Goal: Transaction & Acquisition: Purchase product/service

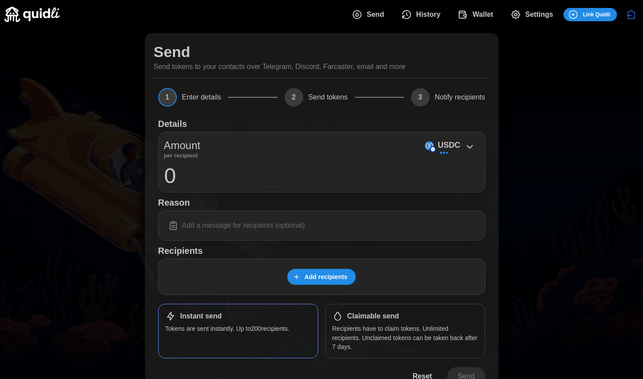
click at [480, 17] on span "Wallet" at bounding box center [483, 15] width 21 height 18
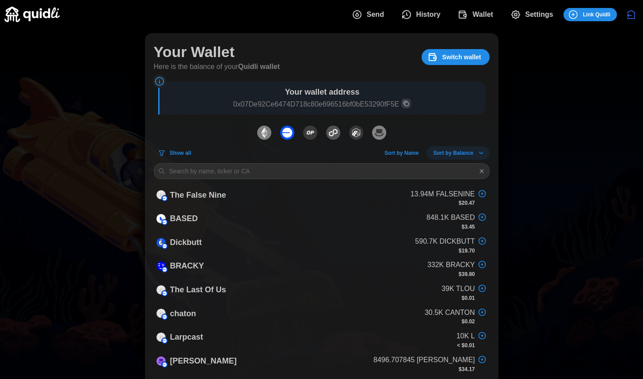
click at [407, 104] on icon "Copy wallet address" at bounding box center [406, 103] width 6 height 6
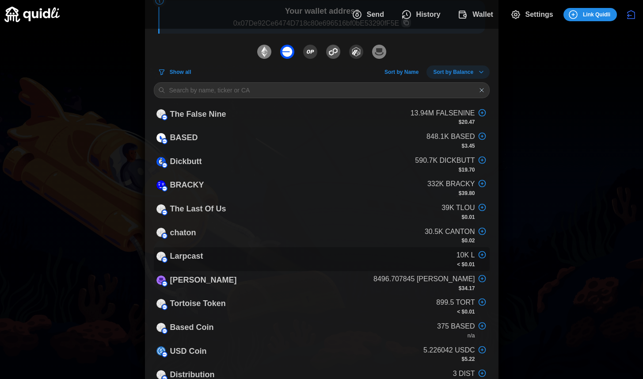
scroll to position [78, 0]
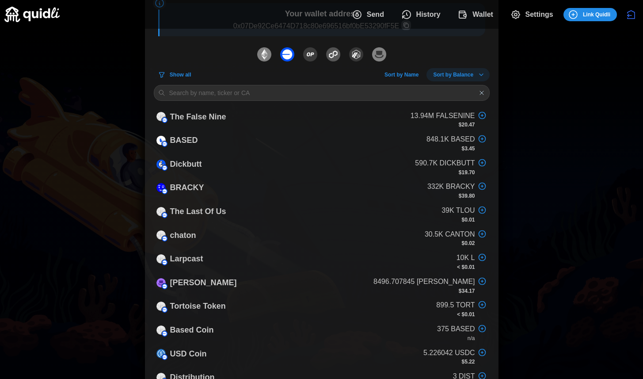
click at [186, 72] on span "Show all" at bounding box center [181, 75] width 22 height 12
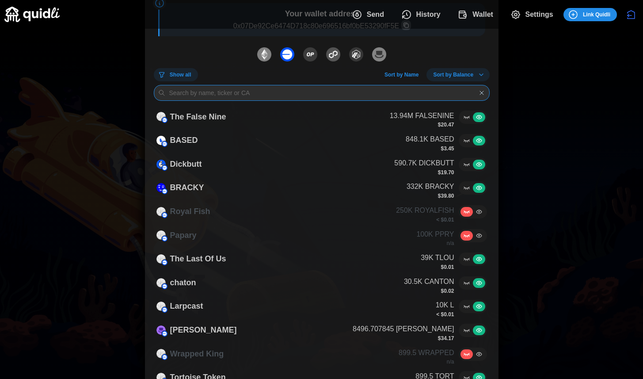
click at [307, 86] on input at bounding box center [322, 93] width 336 height 16
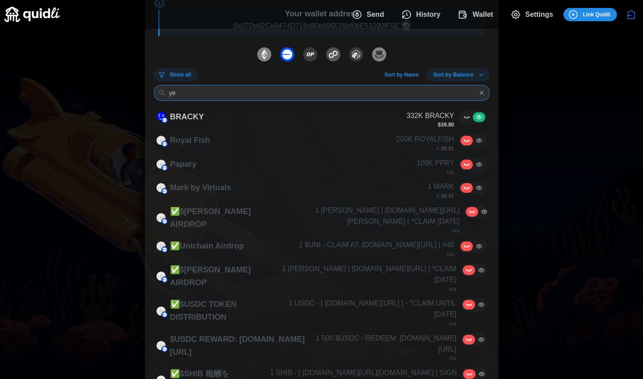
scroll to position [0, 0]
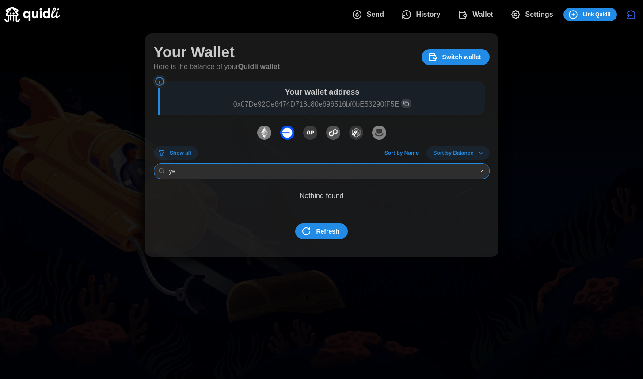
type input "y"
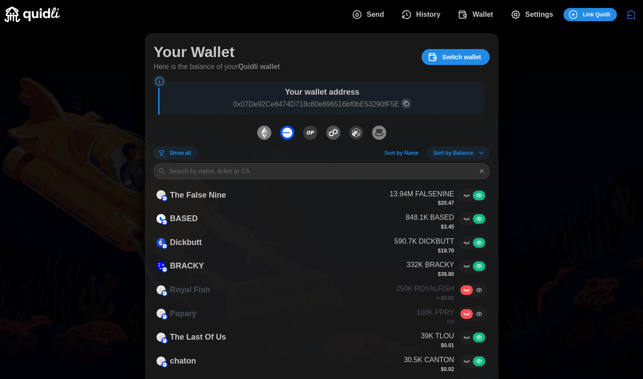
click at [195, 151] on button "Show all" at bounding box center [176, 152] width 44 height 13
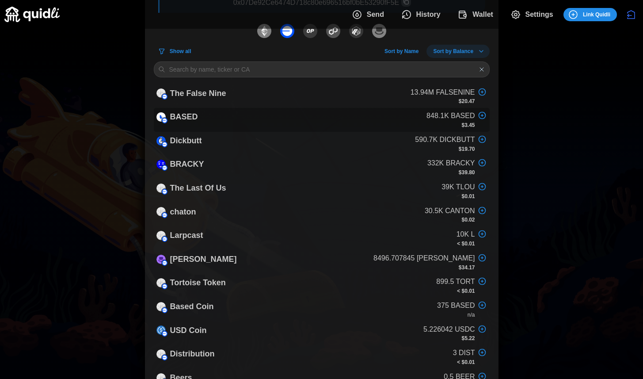
scroll to position [115, 0]
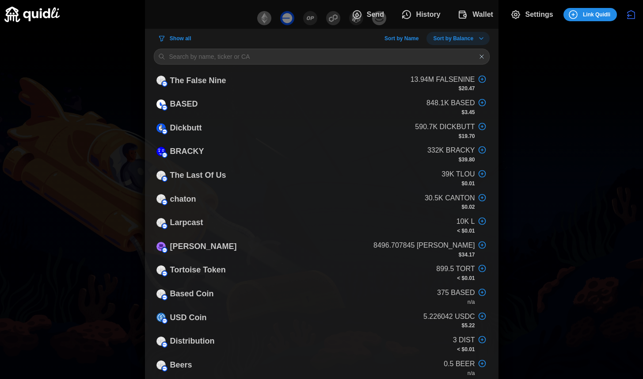
click at [181, 38] on span "Show all" at bounding box center [181, 38] width 22 height 12
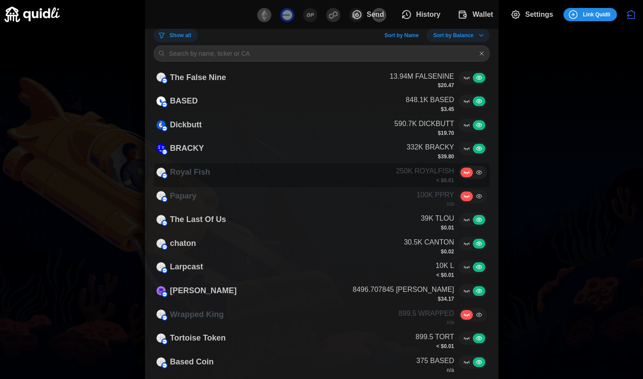
scroll to position [77, 0]
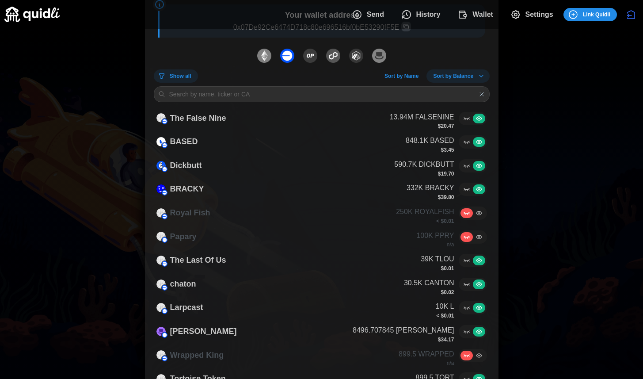
click at [188, 76] on span "Show all" at bounding box center [181, 76] width 22 height 12
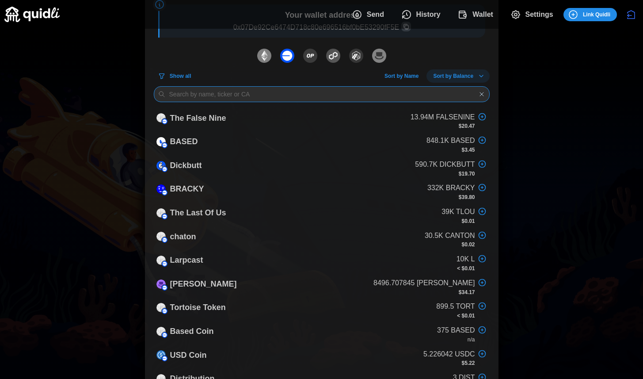
click at [386, 88] on input at bounding box center [322, 94] width 336 height 16
paste input "0x3CF3b586F1f4cBcd7a70FD9AED16288aeFA62993"
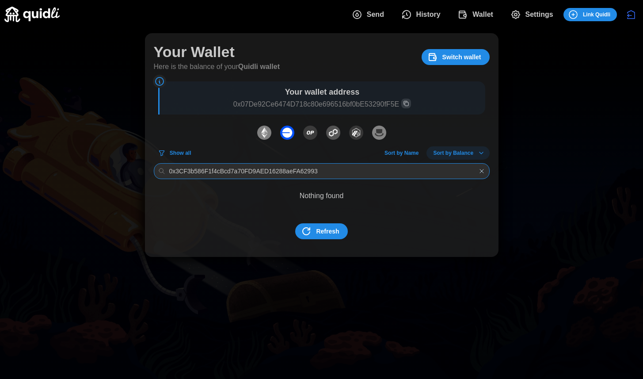
type input "0x3CF3b586F1f4cBcd7a70FD9AED16288aeFA62993"
click at [309, 225] on span "Refresh" at bounding box center [320, 231] width 38 height 15
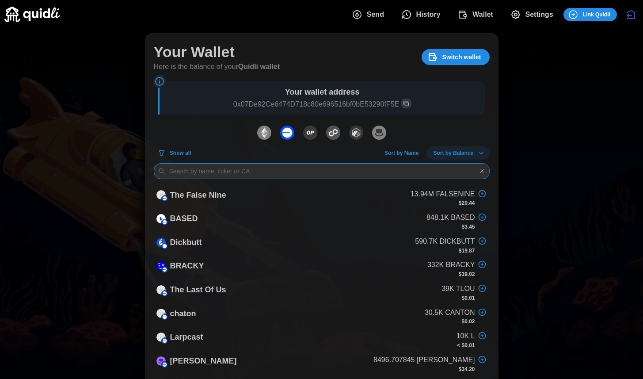
click at [244, 165] on input at bounding box center [322, 171] width 336 height 16
paste input "0x3CF3b586F1f4cBcd7a70FD9AED16288aeFA62993"
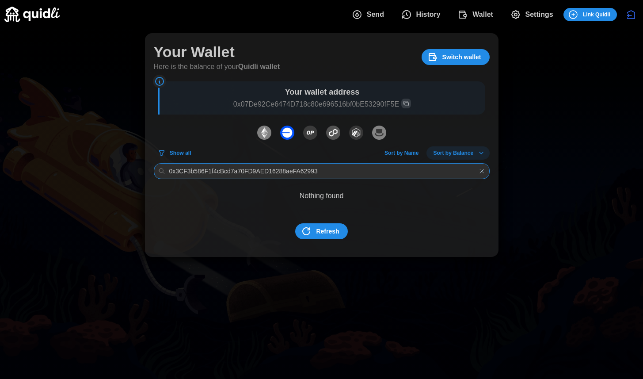
type input "0x3CF3b586F1f4cBcd7a70FD9AED16288aeFA62993"
click at [330, 230] on span "Refresh" at bounding box center [327, 231] width 23 height 15
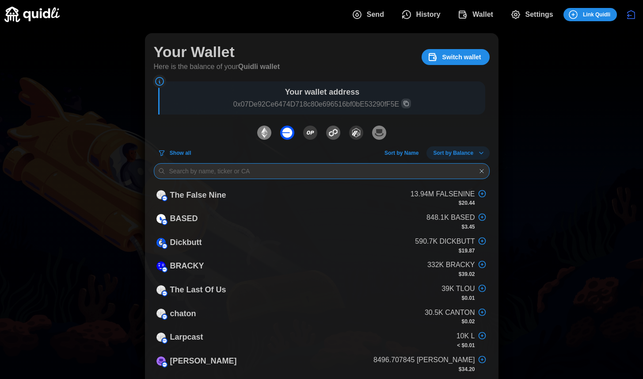
click at [349, 174] on input at bounding box center [322, 171] width 336 height 16
paste input "0x3CF3b586F1f4cBcd7a70FD9AED16288aeFA62993"
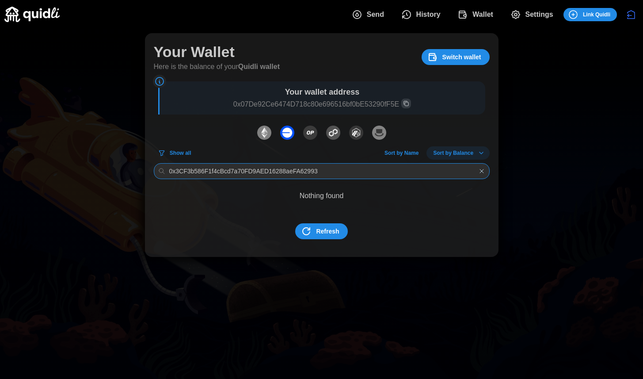
type input "0x3CF3b586F1f4cBcd7a70FD9AED16288aeFA62993"
click at [371, 14] on span "Send" at bounding box center [375, 15] width 17 height 18
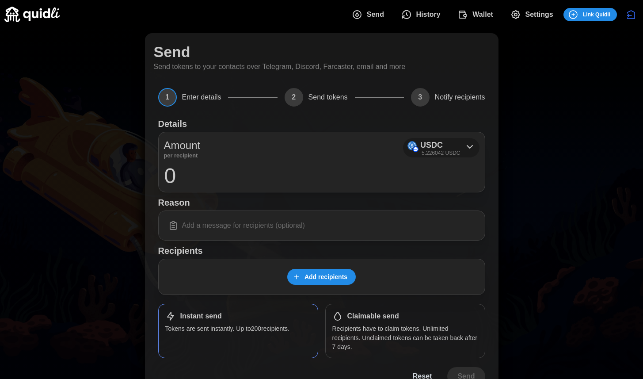
click at [473, 148] on icon at bounding box center [470, 146] width 11 height 11
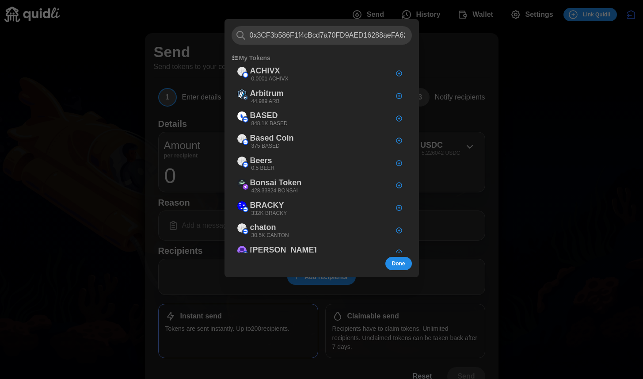
scroll to position [0, 14]
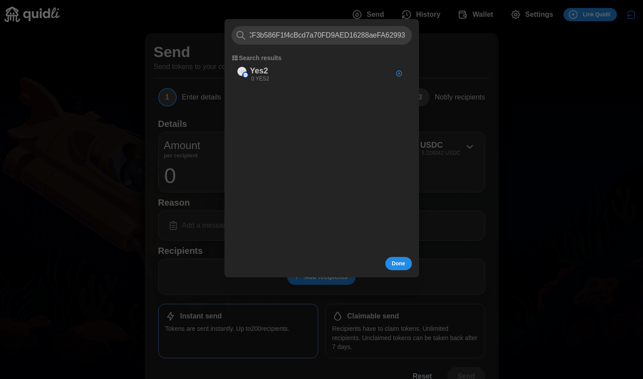
type input "0x3CF3b586F1f4cBcd7a70FD9AED16288aeFA62993"
click at [485, 50] on div at bounding box center [321, 189] width 643 height 379
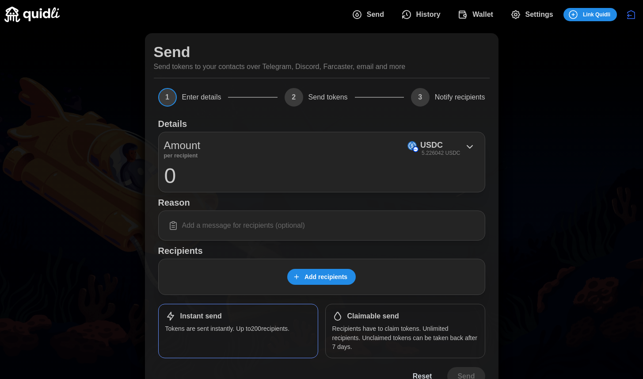
click at [478, 13] on span "Wallet" at bounding box center [483, 15] width 21 height 18
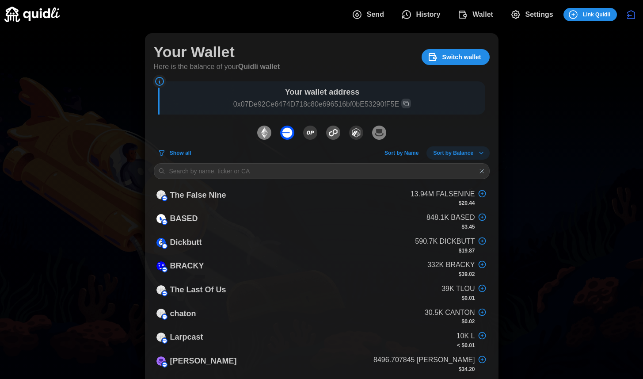
click at [279, 160] on div "Your Wallet Here is the balance of your Quidli wallet Switch wallet Your wallet…" at bounding box center [322, 295] width 336 height 506
click at [275, 168] on input at bounding box center [322, 171] width 336 height 16
paste input "0x3CF3b586F1f4cBcd7a70FD9AED16288aeFA62993"
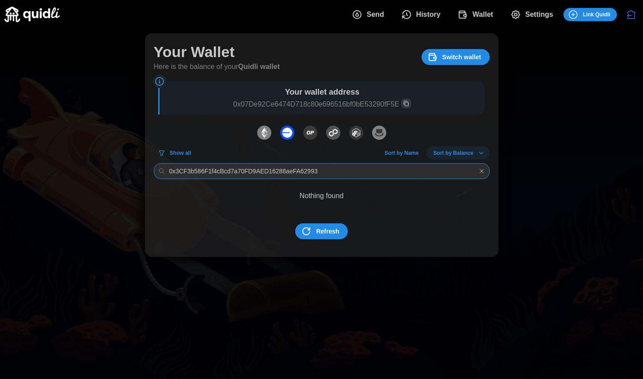
type input "0x3CF3b586F1f4cBcd7a70FD9AED16288aeFA62993"
click at [329, 233] on span "Refresh" at bounding box center [327, 231] width 23 height 15
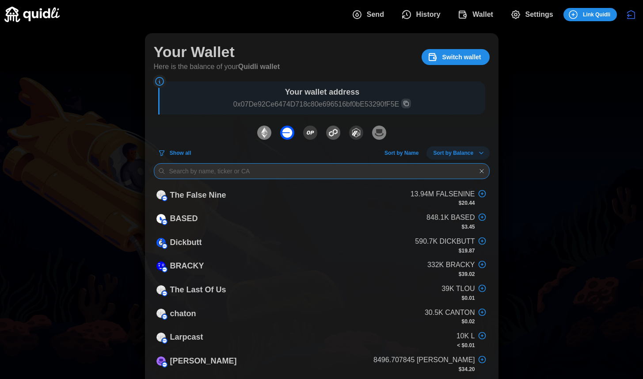
click at [306, 172] on input at bounding box center [322, 171] width 336 height 16
paste input "0x3CF3b586F1f4cBcd7a70FD9AED16288aeFA62993"
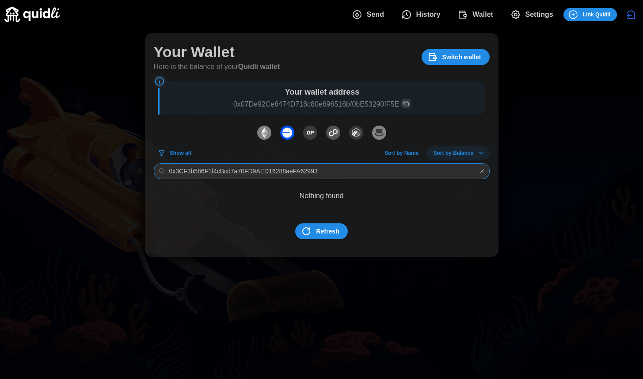
type input "0x3CF3b586F1f4cBcd7a70FD9AED16288aeFA62993"
click at [332, 229] on span "Refresh" at bounding box center [327, 231] width 23 height 15
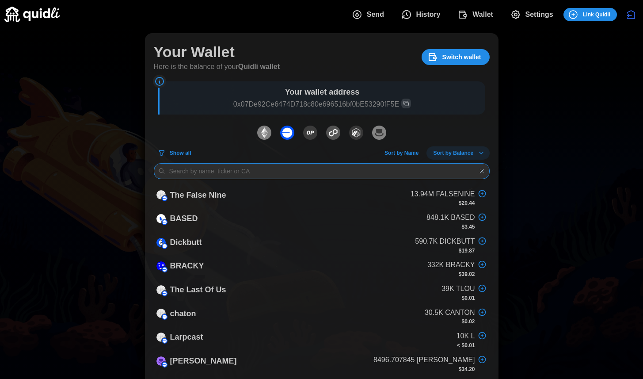
click at [314, 168] on input at bounding box center [322, 171] width 336 height 16
paste input "0x3CF3b586F1f4cBcd7a70FD9AED16288aeFA62993"
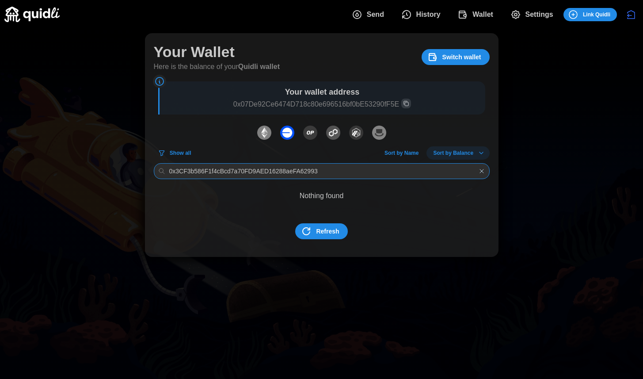
type input "0x3CF3b586F1f4cBcd7a70FD9AED16288aeFA62993"
click at [184, 153] on span "Show all" at bounding box center [181, 153] width 22 height 12
click at [187, 153] on span "Show all" at bounding box center [181, 153] width 22 height 12
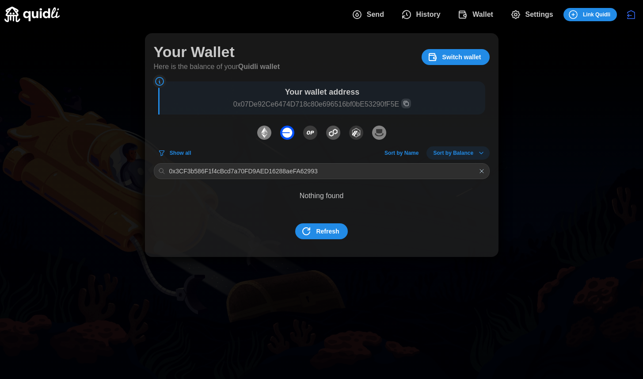
click at [478, 168] on icon "button" at bounding box center [481, 171] width 7 height 7
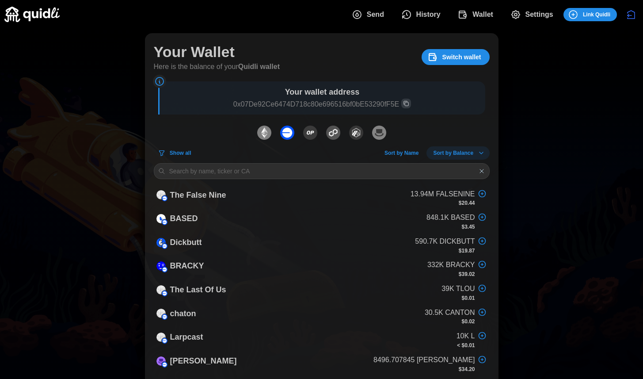
click at [178, 150] on span "Show all" at bounding box center [181, 153] width 22 height 12
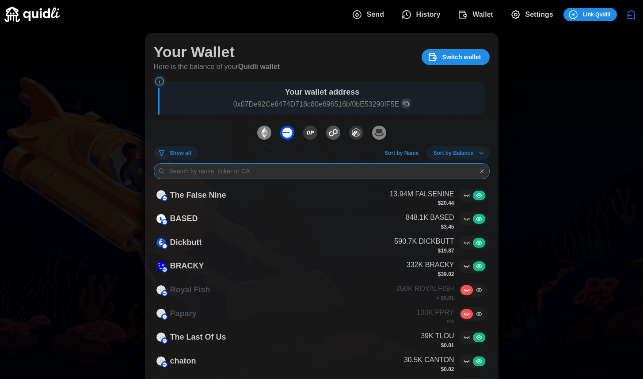
click at [276, 166] on input at bounding box center [322, 171] width 336 height 16
paste input "0x3CF3b586F1f4cBcd7a70FD9AED16288aeFA62993"
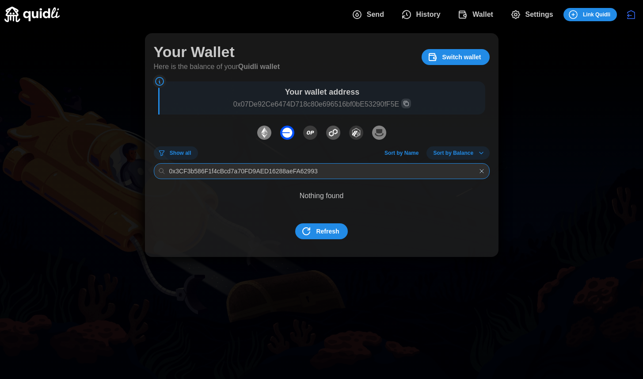
type input "0x3CF3b586F1f4cBcd7a70FD9AED16288aeFA62993"
click at [374, 23] on span "Send" at bounding box center [375, 15] width 17 height 18
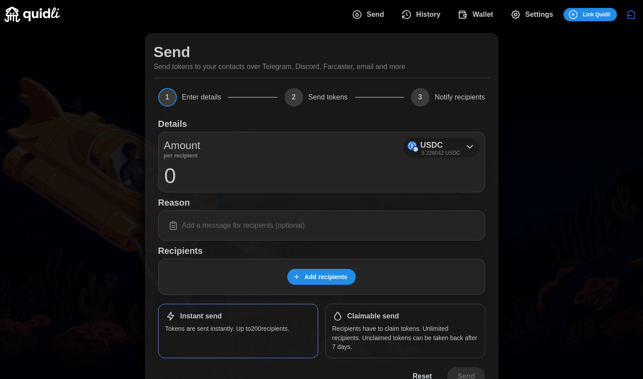
click at [427, 144] on p "USDC" at bounding box center [431, 145] width 23 height 13
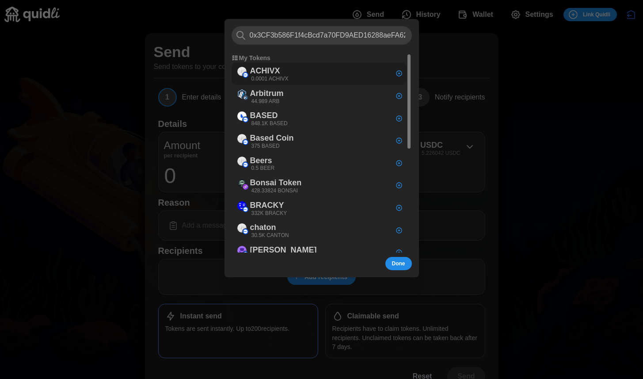
scroll to position [0, 14]
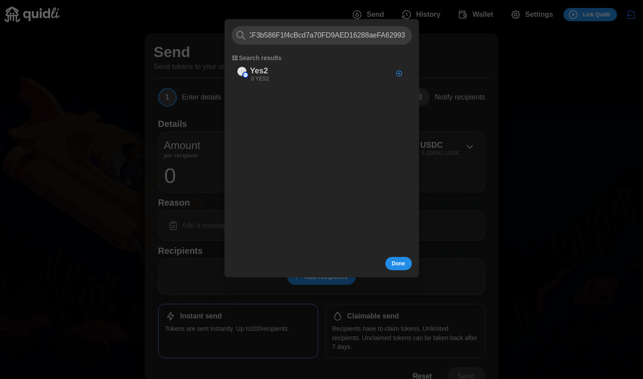
type input "0x3CF3b586F1f4cBcd7a70FD9AED16288aeFA62993"
click at [329, 75] on div "Yes2 0 YES2" at bounding box center [319, 73] width 175 height 23
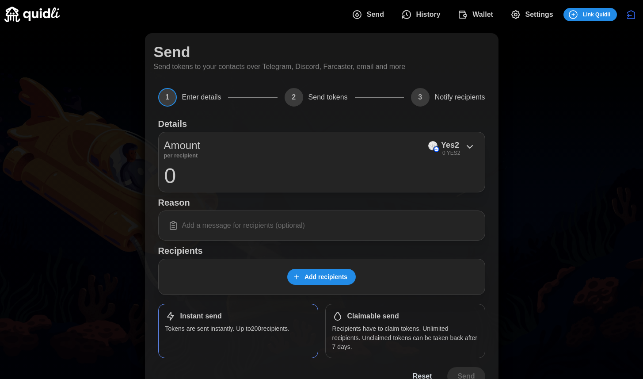
click at [479, 15] on span "Wallet" at bounding box center [483, 15] width 21 height 18
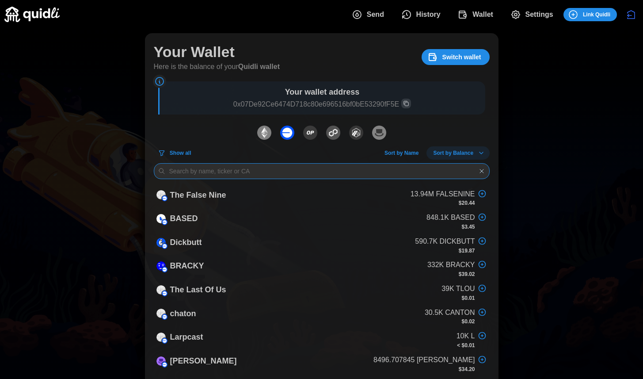
click at [224, 174] on input at bounding box center [322, 171] width 336 height 16
paste input "[URL][DOMAIN_NAME]"
type input "[URL][DOMAIN_NAME]"
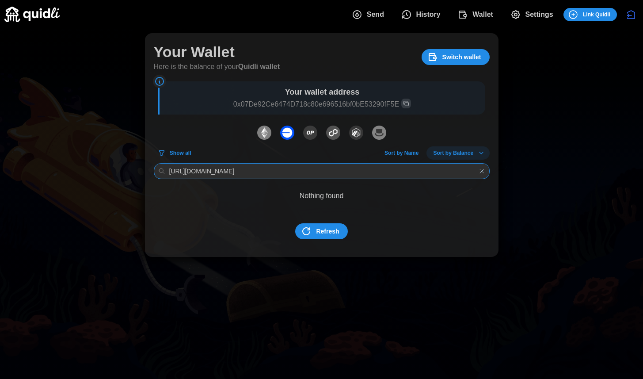
click at [244, 167] on input "[URL][DOMAIN_NAME]" at bounding box center [322, 171] width 336 height 16
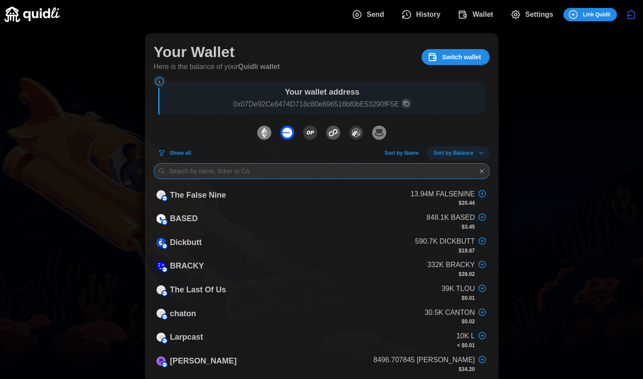
paste input "0x3CF3b586F1f4cBcd7a70FD9AED16288aeFA62993"
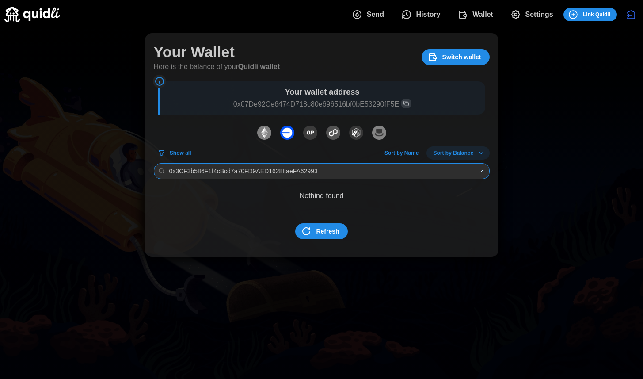
type input "0x3CF3b586F1f4cBcd7a70FD9AED16288aeFA62993"
click at [330, 229] on span "Refresh" at bounding box center [327, 231] width 23 height 15
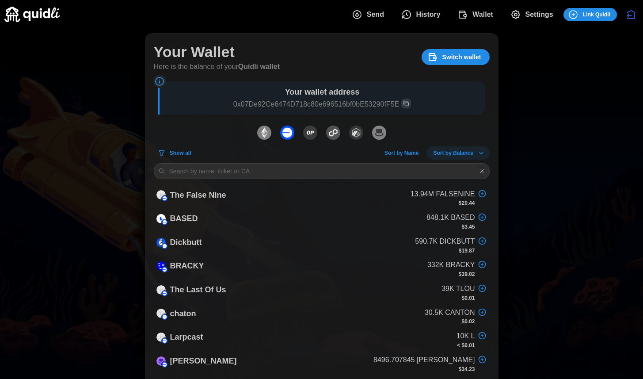
click at [185, 148] on span "Show all" at bounding box center [181, 153] width 22 height 12
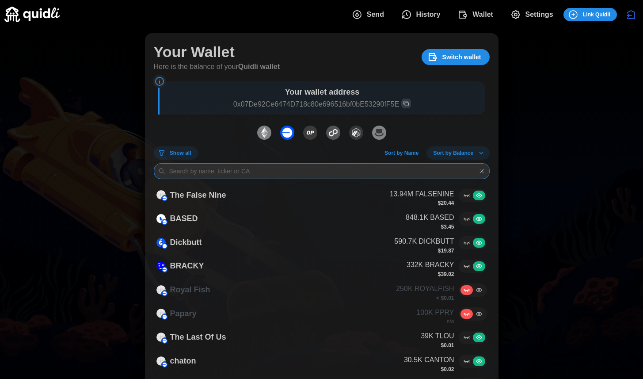
click at [234, 167] on input at bounding box center [322, 171] width 336 height 16
paste input "0x3CF3b586F1f4cBcd7a70FD9AED16288aeFA62993"
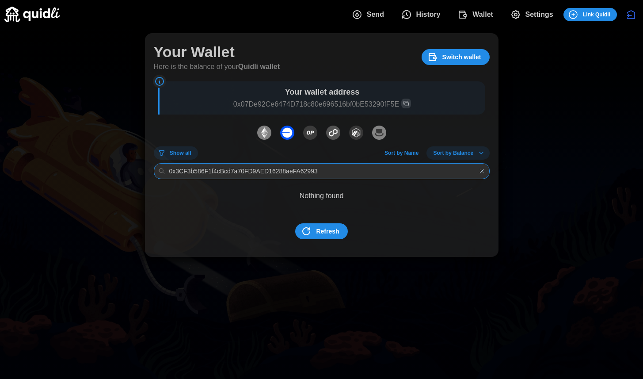
type input "0x3CF3b586F1f4cBcd7a70FD9AED16288aeFA62993"
click at [318, 227] on span "Refresh" at bounding box center [327, 231] width 23 height 15
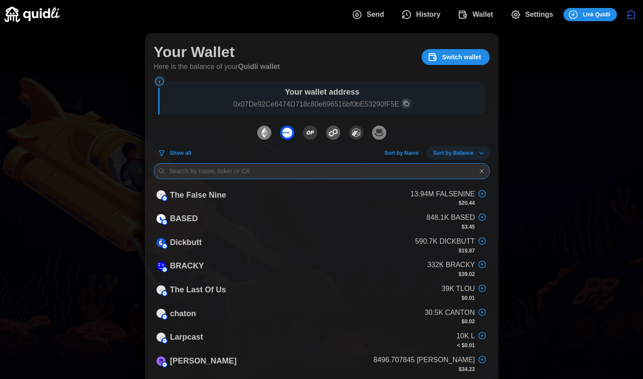
click at [329, 177] on input at bounding box center [322, 171] width 336 height 16
paste input "[URL][DOMAIN_NAME]"
type input "[URL][DOMAIN_NAME]"
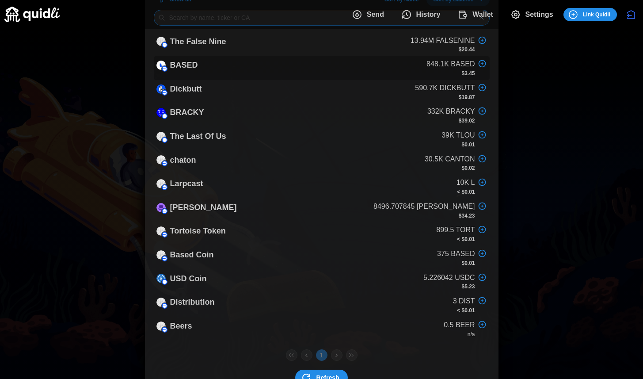
scroll to position [120, 0]
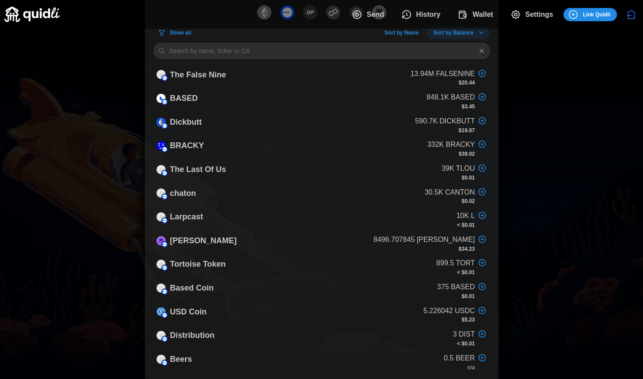
click at [189, 32] on span "Show all" at bounding box center [181, 33] width 22 height 12
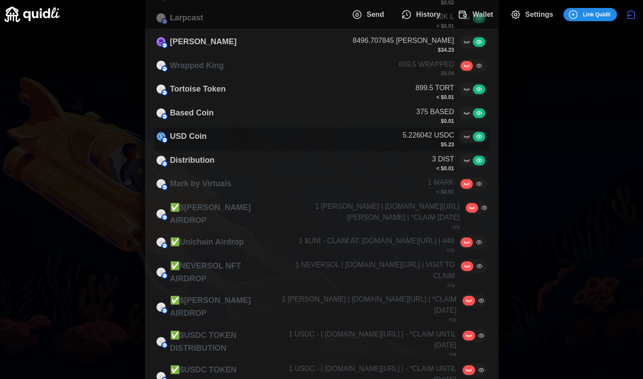
scroll to position [499, 0]
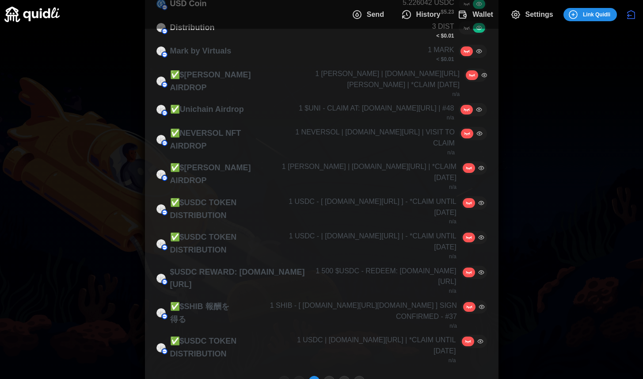
click at [328, 376] on button "2" at bounding box center [329, 381] width 11 height 11
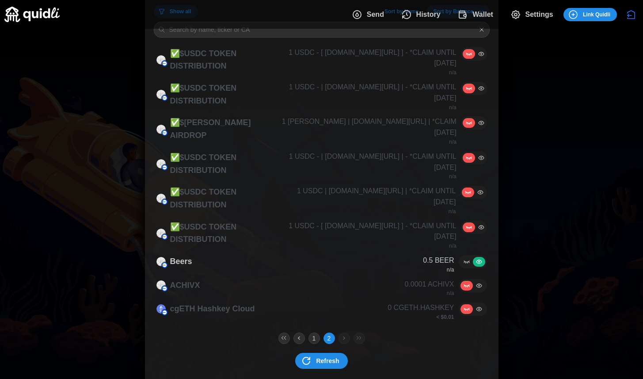
scroll to position [142, 0]
click at [317, 332] on button "1" at bounding box center [314, 337] width 11 height 11
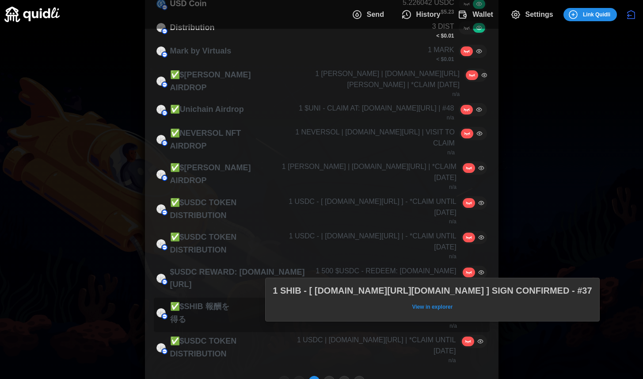
scroll to position [0, 0]
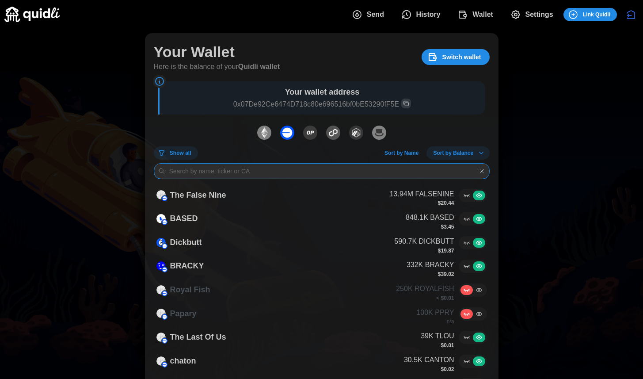
click at [318, 172] on input at bounding box center [322, 171] width 336 height 16
paste input "0xdF8F08F09394Fe7027FF33FE2B9e46509AA39256"
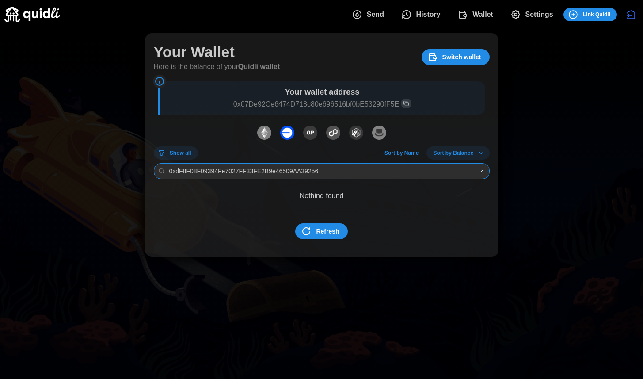
type input "0xdF8F08F09394Fe7027FF33FE2B9e46509AA39256"
click at [326, 230] on span "Refresh" at bounding box center [327, 231] width 23 height 15
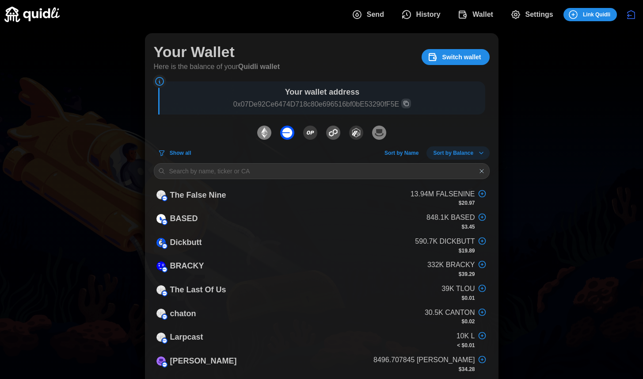
click at [170, 154] on span "Show all" at bounding box center [181, 153] width 22 height 12
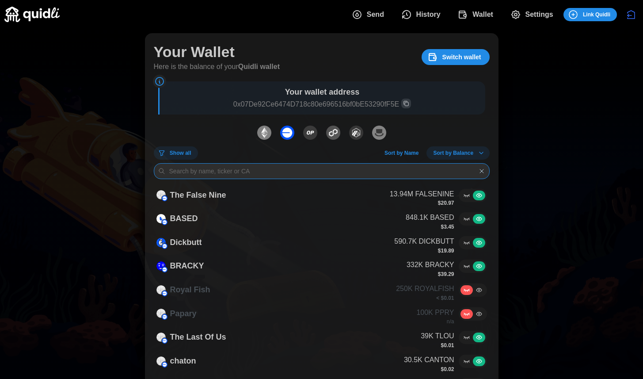
click at [207, 168] on input at bounding box center [322, 171] width 336 height 16
paste input "0xdF8F08F09394Fe7027FF33FE2B9e46509AA39256"
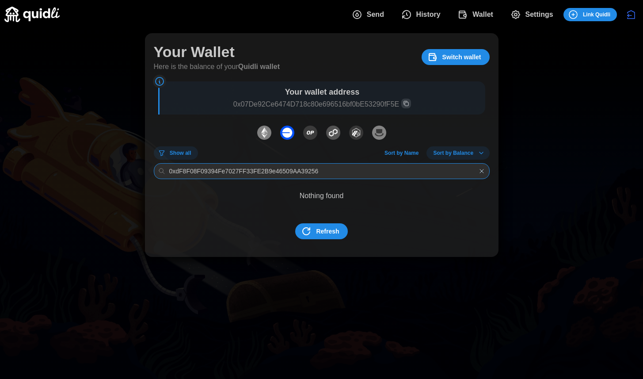
type input "0xdF8F08F09394Fe7027FF33FE2B9e46509AA39256"
click at [373, 15] on span "Send" at bounding box center [375, 15] width 17 height 18
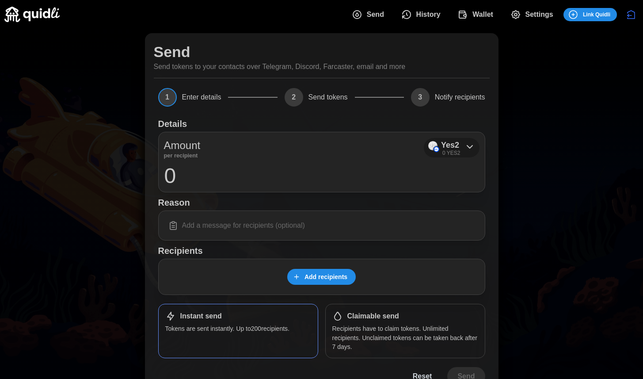
click at [469, 139] on div "Yes2 0 YES2" at bounding box center [452, 148] width 56 height 20
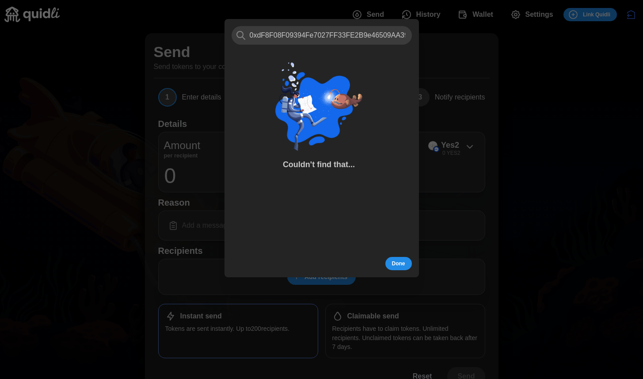
type input "0xdF8F08F09394Fe7027FF33FE2B9e46509AA39256"
click at [397, 270] on div "0xdF8F08F09394Fe7027FF33FE2B9e46509AA39256 Couldn't find that... Done" at bounding box center [322, 148] width 195 height 258
click at [398, 263] on span "Done" at bounding box center [398, 263] width 13 height 12
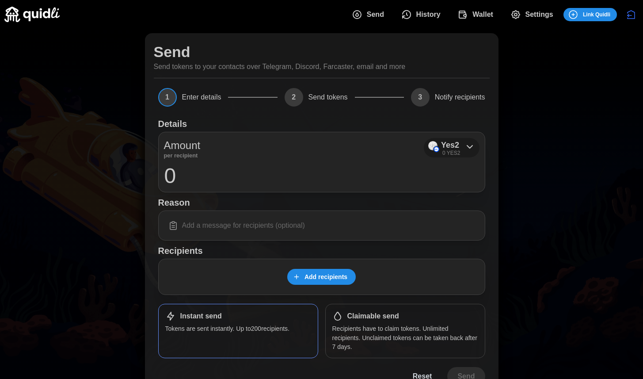
click at [452, 146] on p "Yes2" at bounding box center [450, 145] width 18 height 13
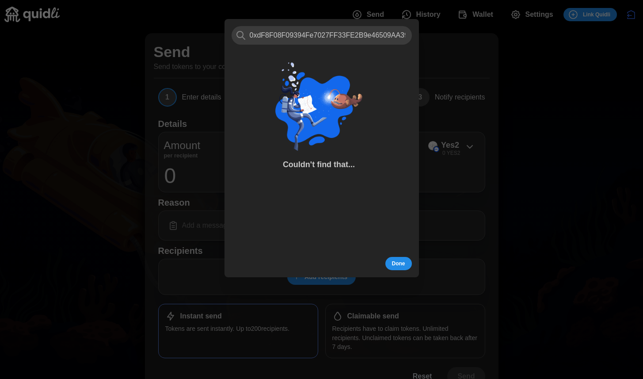
scroll to position [0, 15]
type input "0xdF8F08F09394Fe7027FF33FE2B9e46509AA39256"
